Goal: Register for event/course

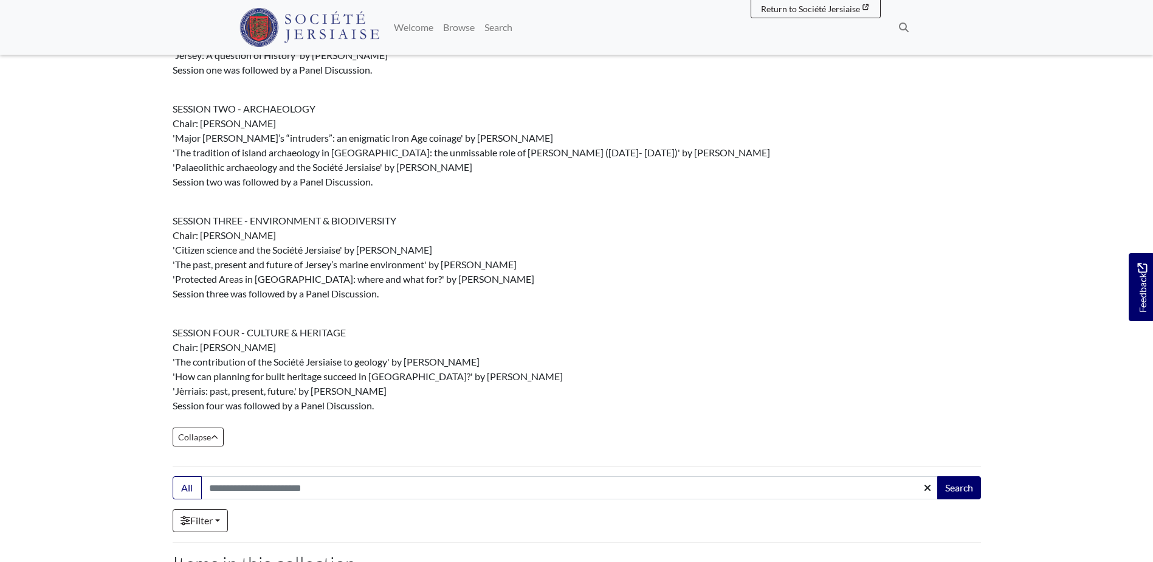
scroll to position [223, 0]
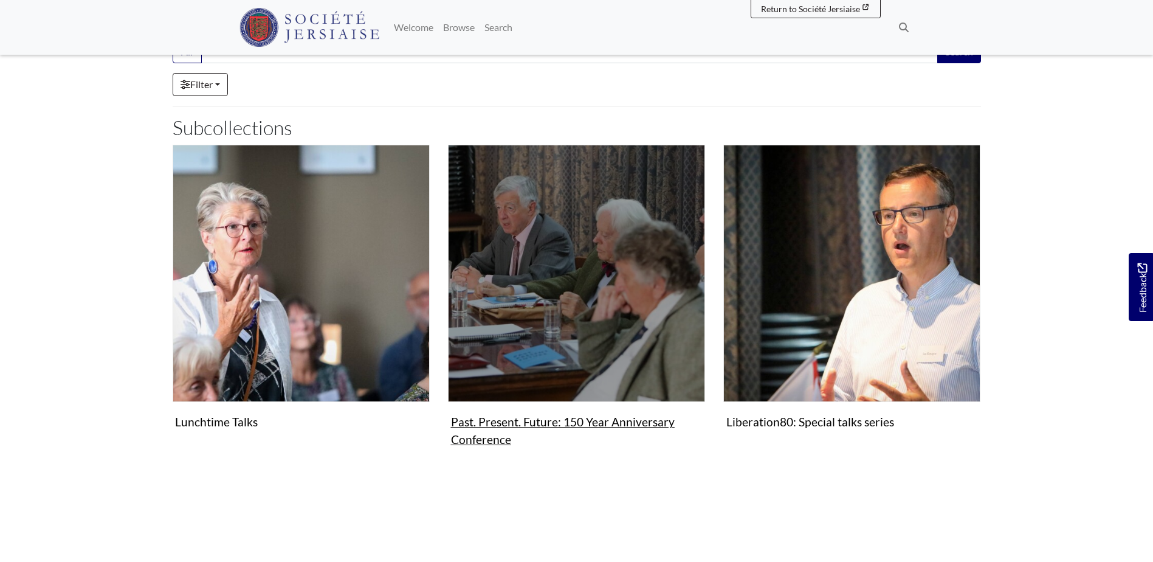
scroll to position [122, 0]
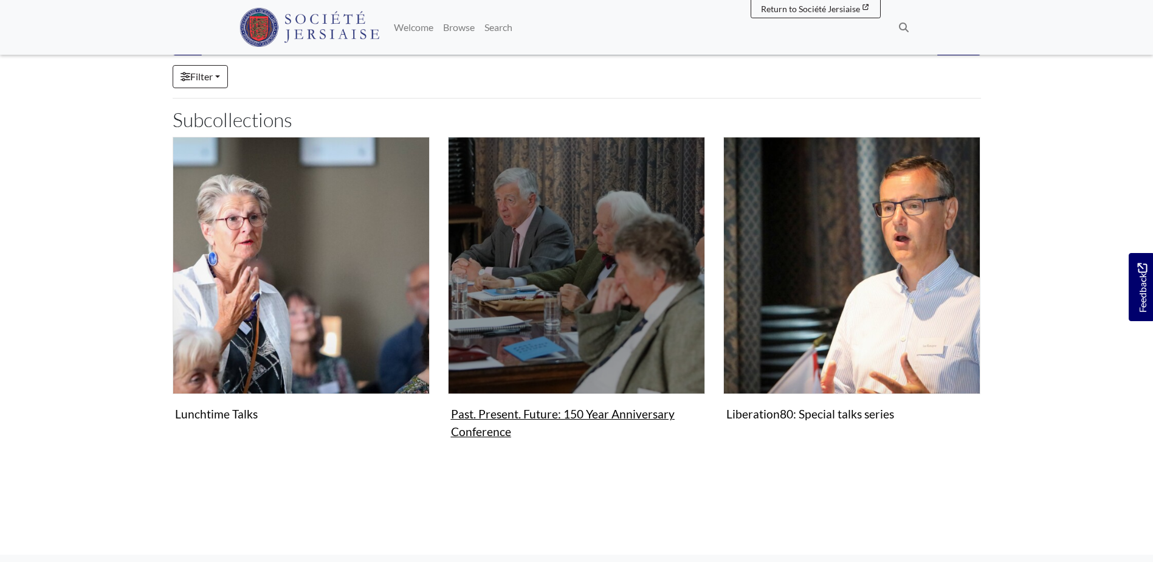
click at [568, 316] on img "Subcollection" at bounding box center [576, 265] width 257 height 257
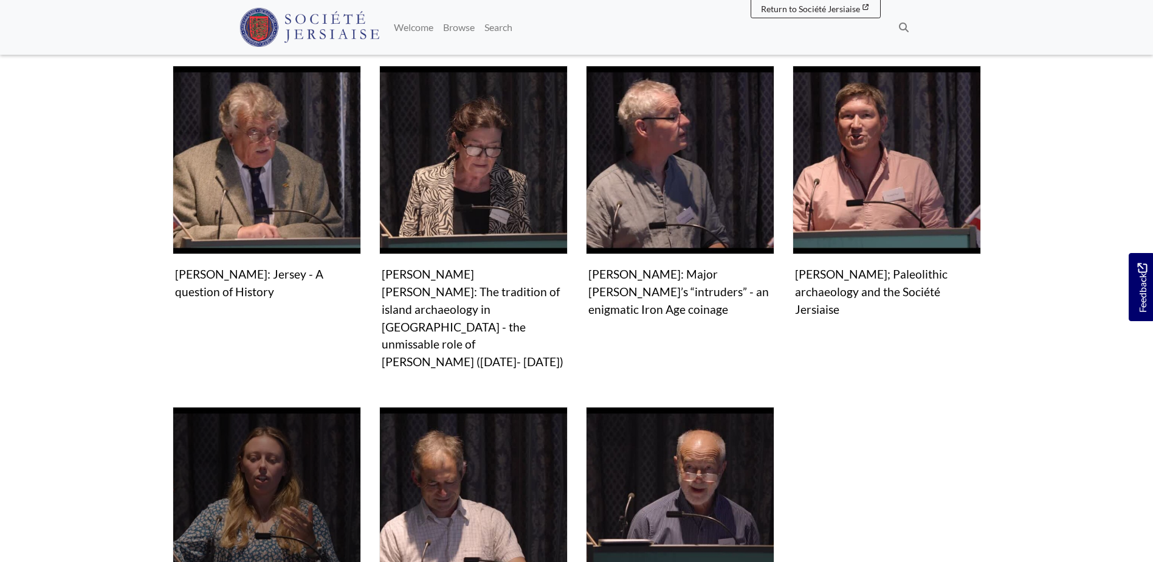
scroll to position [669, 0]
